Goal: Navigation & Orientation: Understand site structure

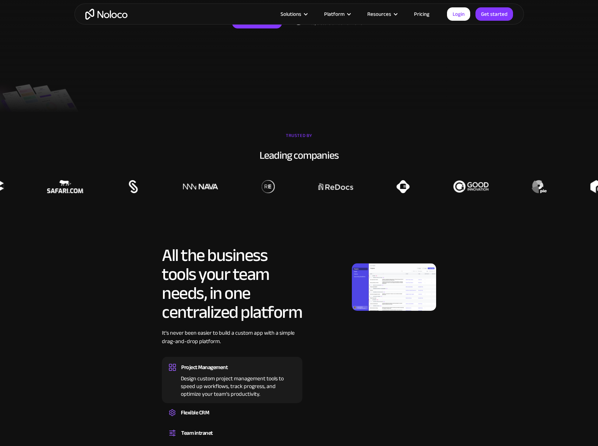
scroll to position [176, 0]
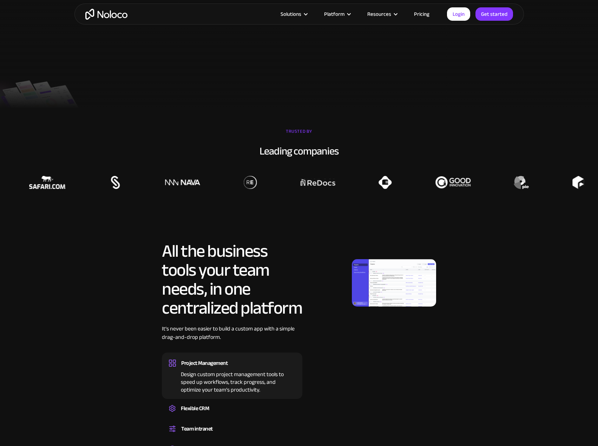
click at [412, 285] on img at bounding box center [394, 282] width 84 height 47
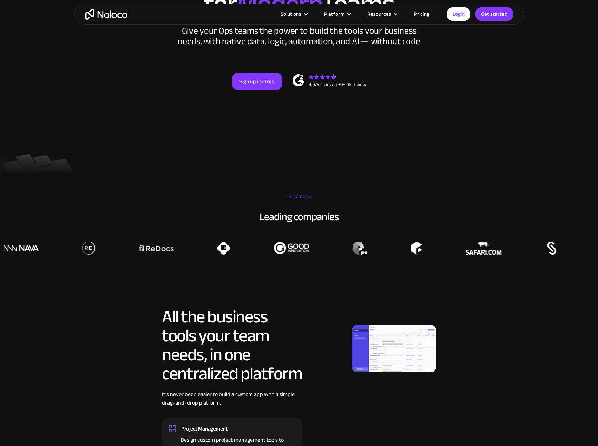
scroll to position [0, 0]
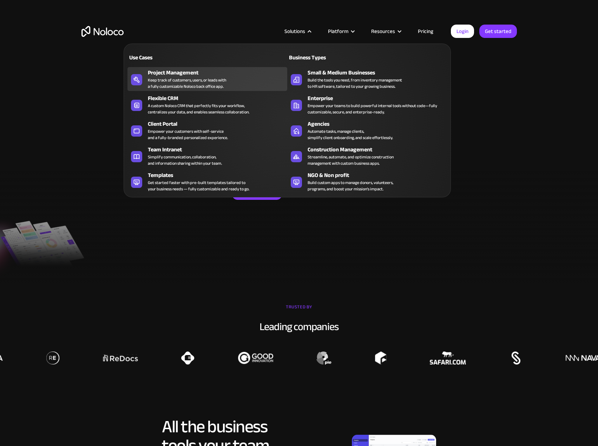
click at [166, 81] on div "Keep track of customers, users, or leads with a fully customizable Noloco back …" at bounding box center [187, 83] width 78 height 13
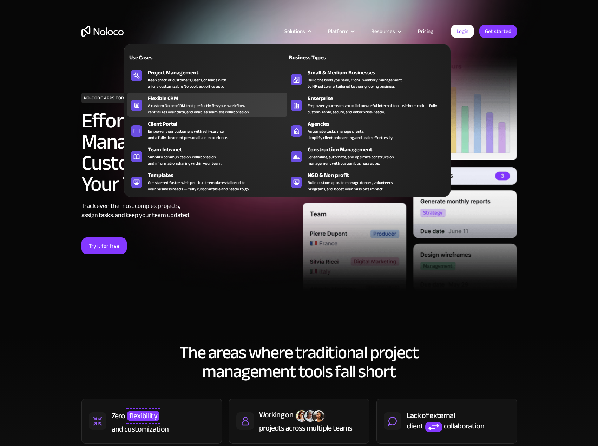
click at [217, 113] on div "A custom Noloco CRM that perfectly fits your workflow, centralizes your data, a…" at bounding box center [198, 109] width 101 height 13
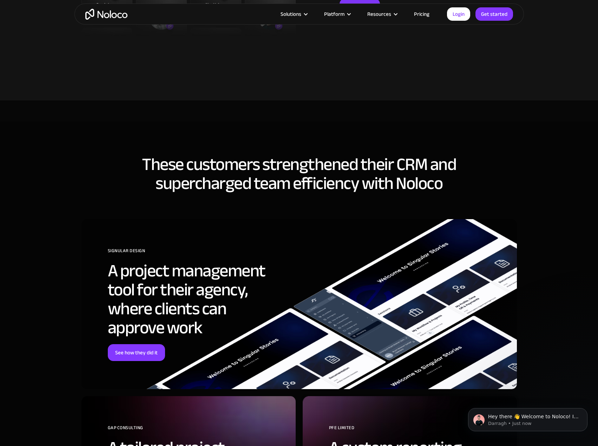
scroll to position [1686, 0]
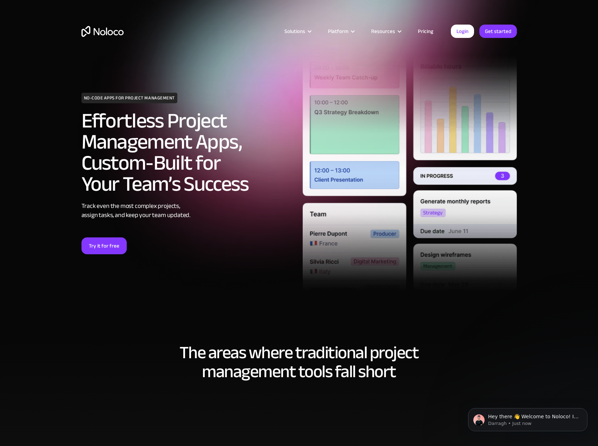
drag, startPoint x: 113, startPoint y: 45, endPoint x: 113, endPoint y: 36, distance: 9.5
click at [113, 45] on div "Solutions Use Cases Business Types Project Management Keep track of customers, …" at bounding box center [299, 38] width 450 height 41
click at [113, 36] on img "home" at bounding box center [102, 31] width 42 height 11
